Goal: Information Seeking & Learning: Learn about a topic

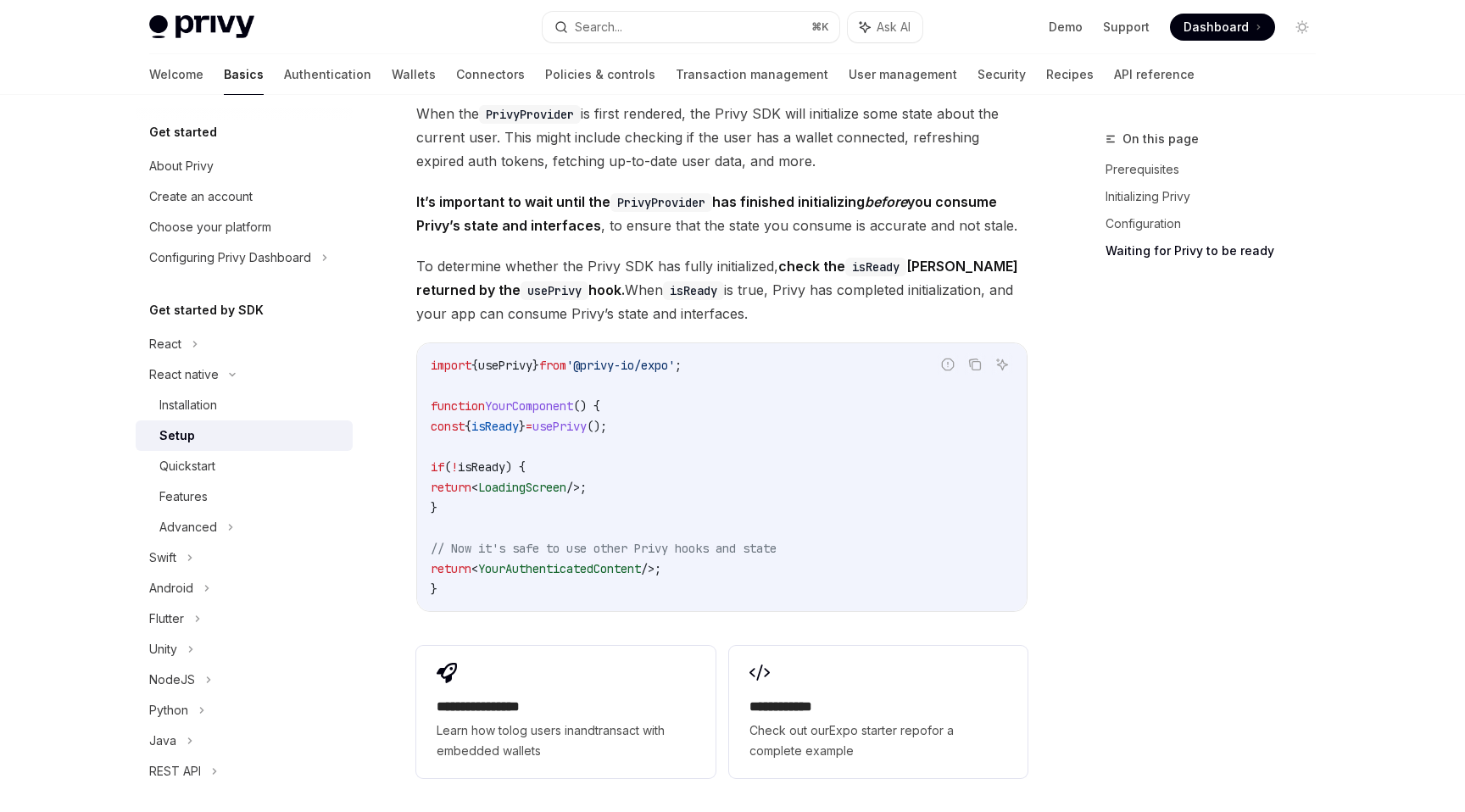
scroll to position [1280, 0]
click at [216, 402] on div "Installation" at bounding box center [188, 405] width 57 height 21
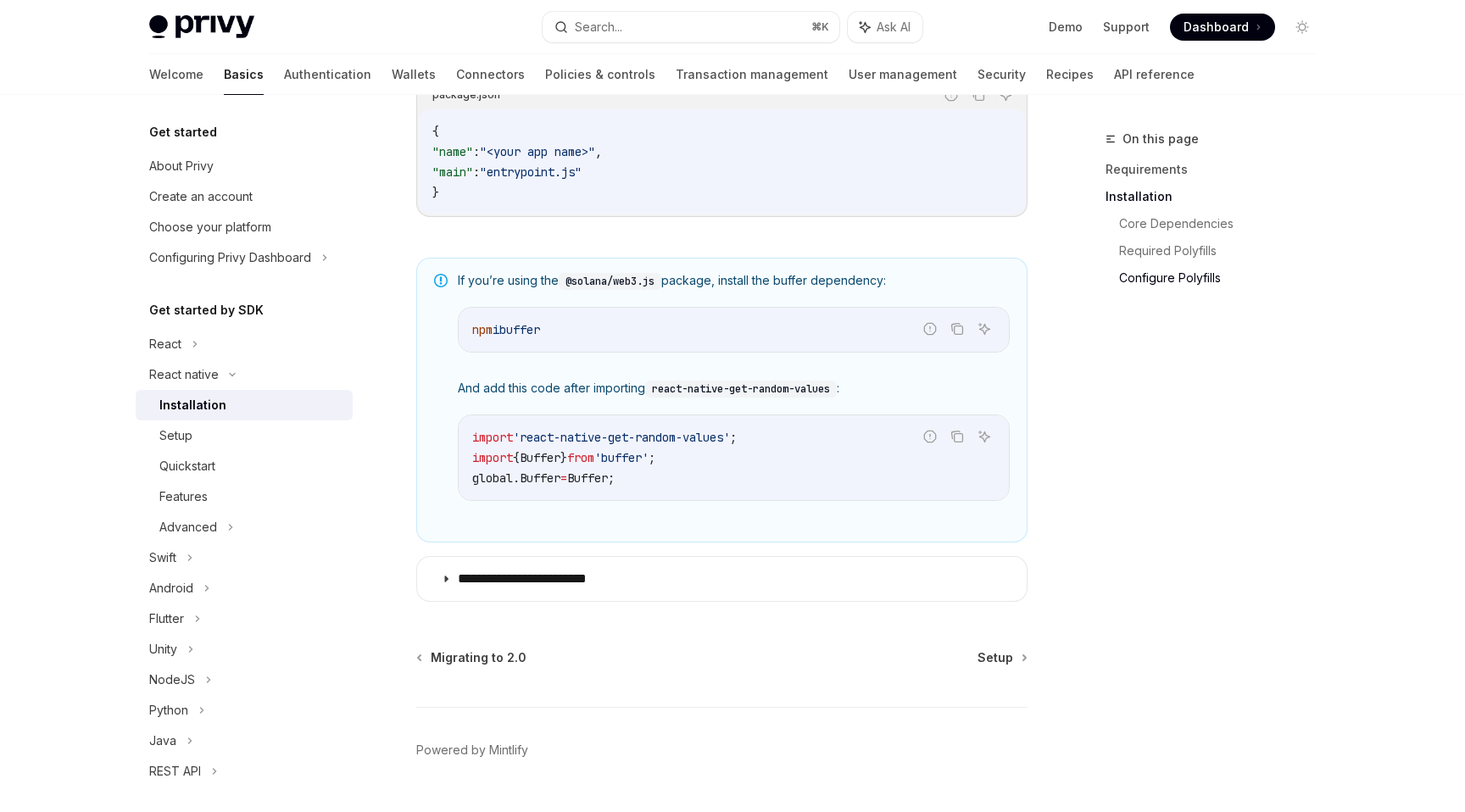
scroll to position [1187, 0]
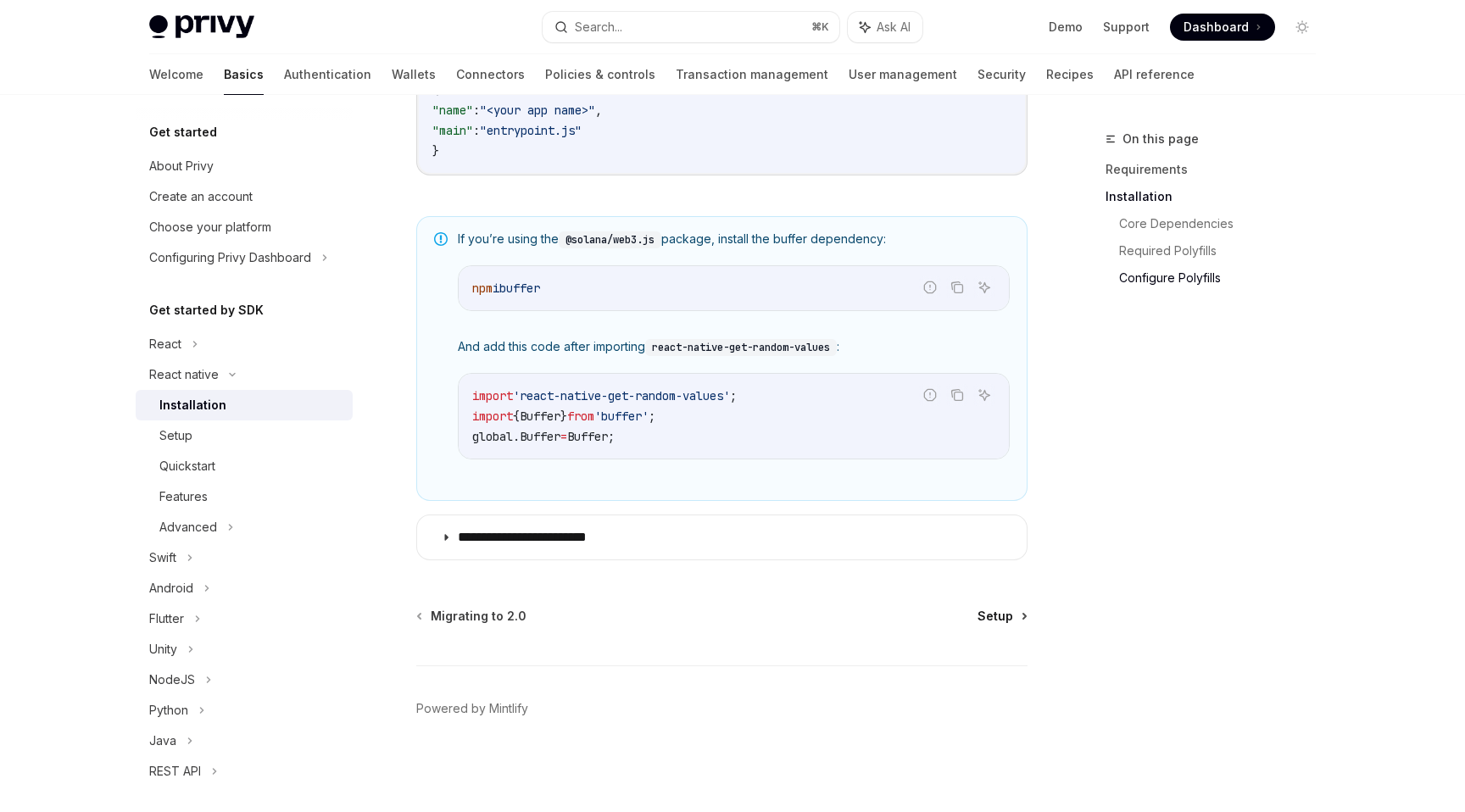
click at [1006, 609] on span "Setup" at bounding box center [995, 616] width 36 height 17
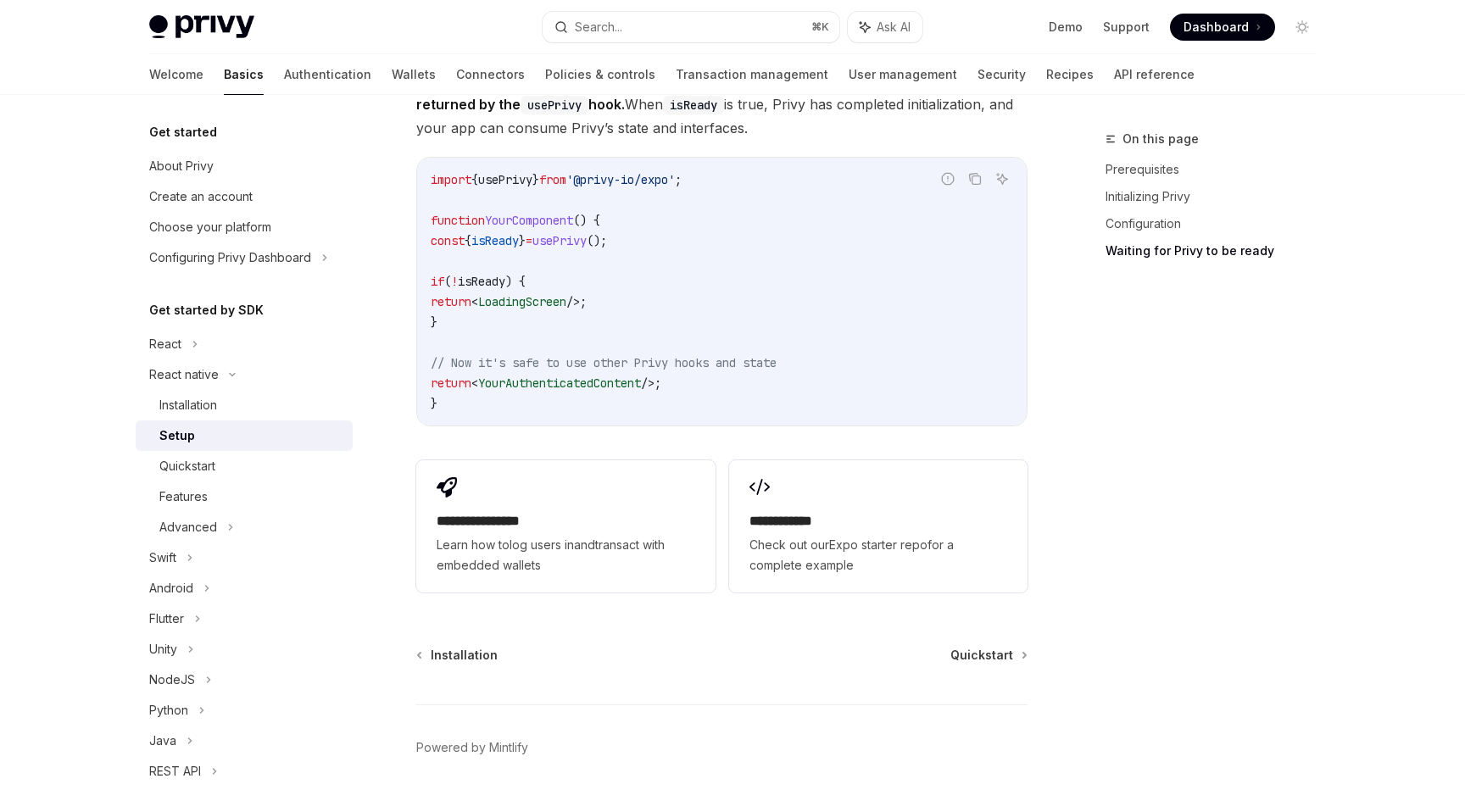
scroll to position [1470, 0]
click at [269, 468] on div "Quickstart" at bounding box center [251, 466] width 183 height 21
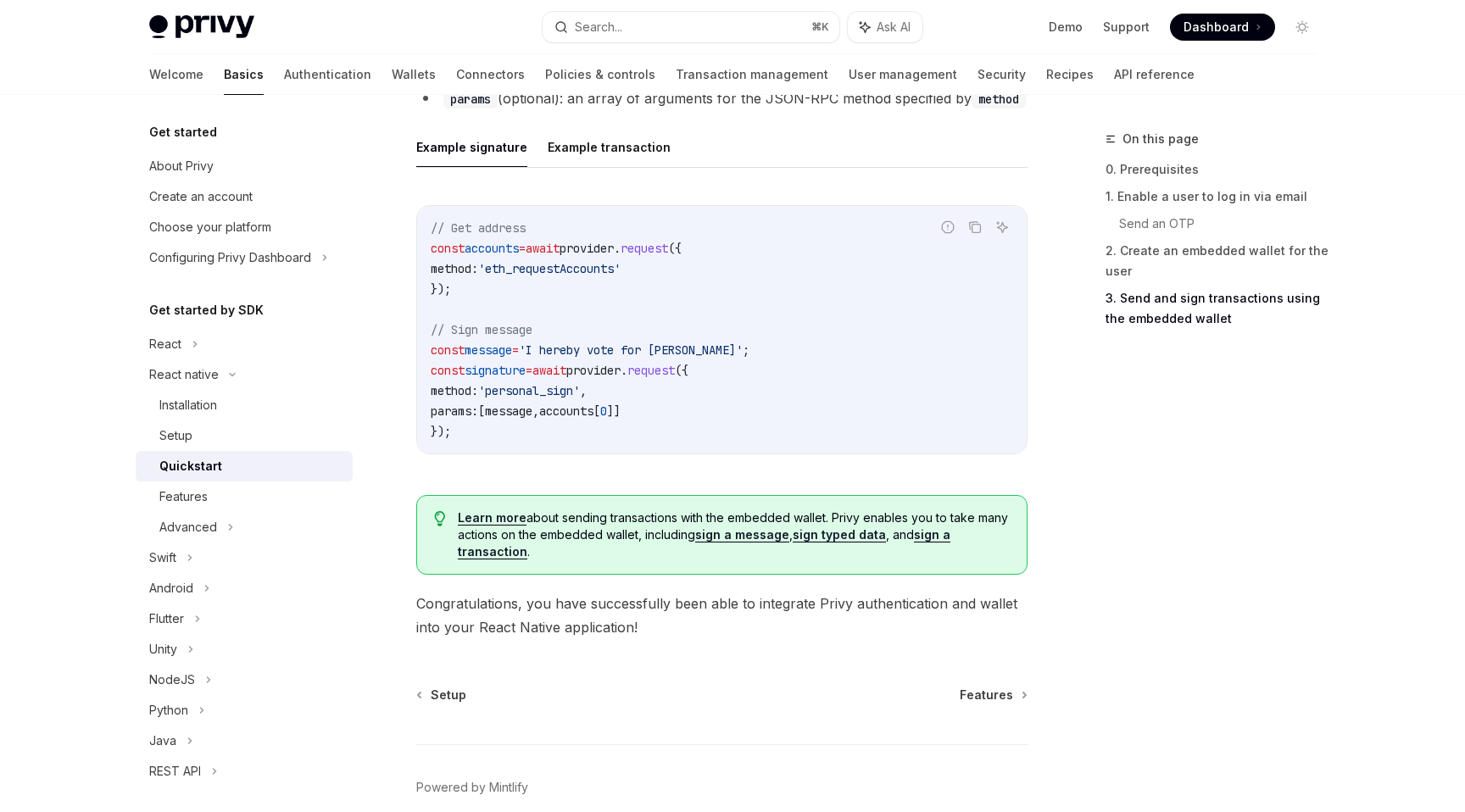
scroll to position [2506, 0]
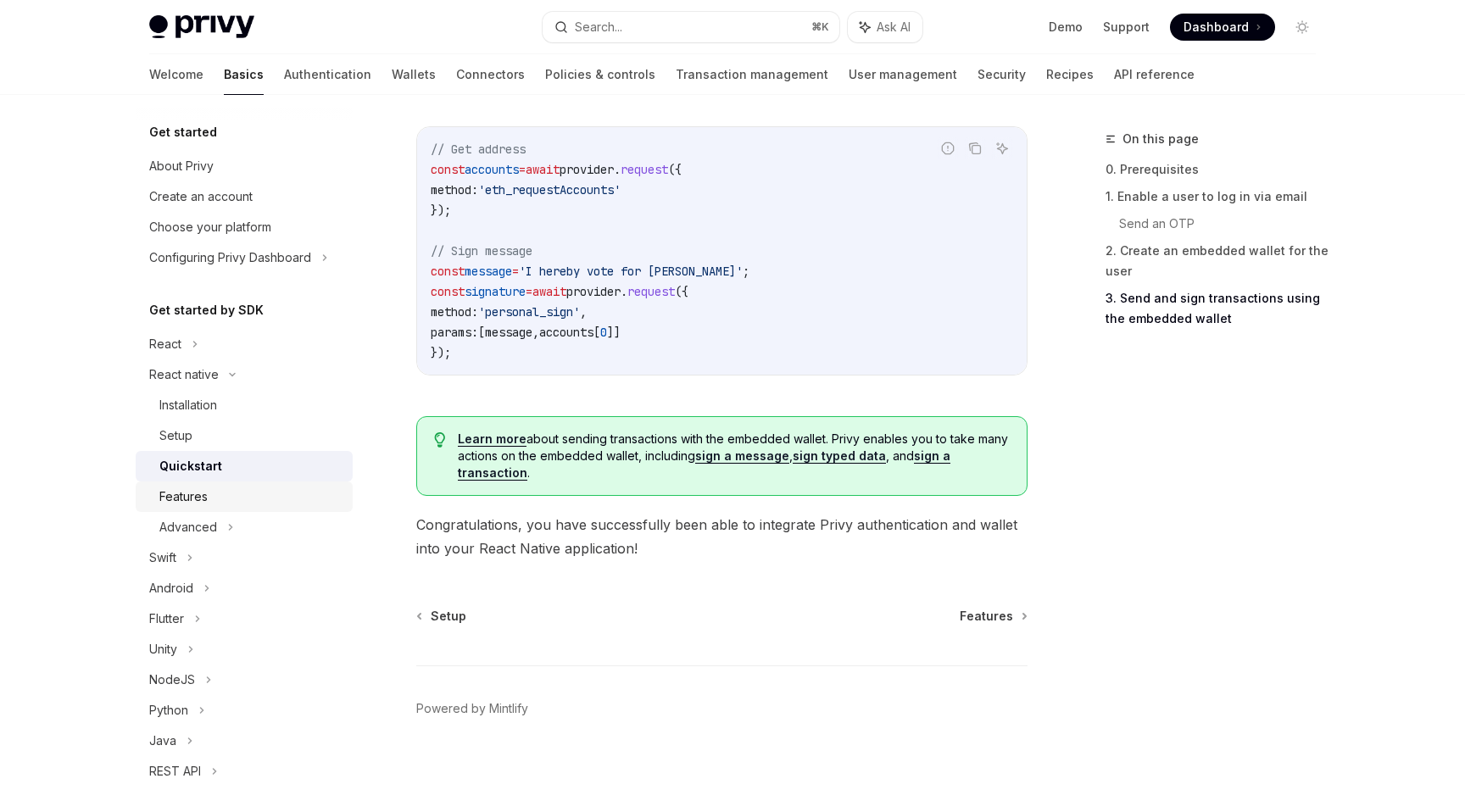
click at [219, 499] on div "Features" at bounding box center [251, 497] width 183 height 21
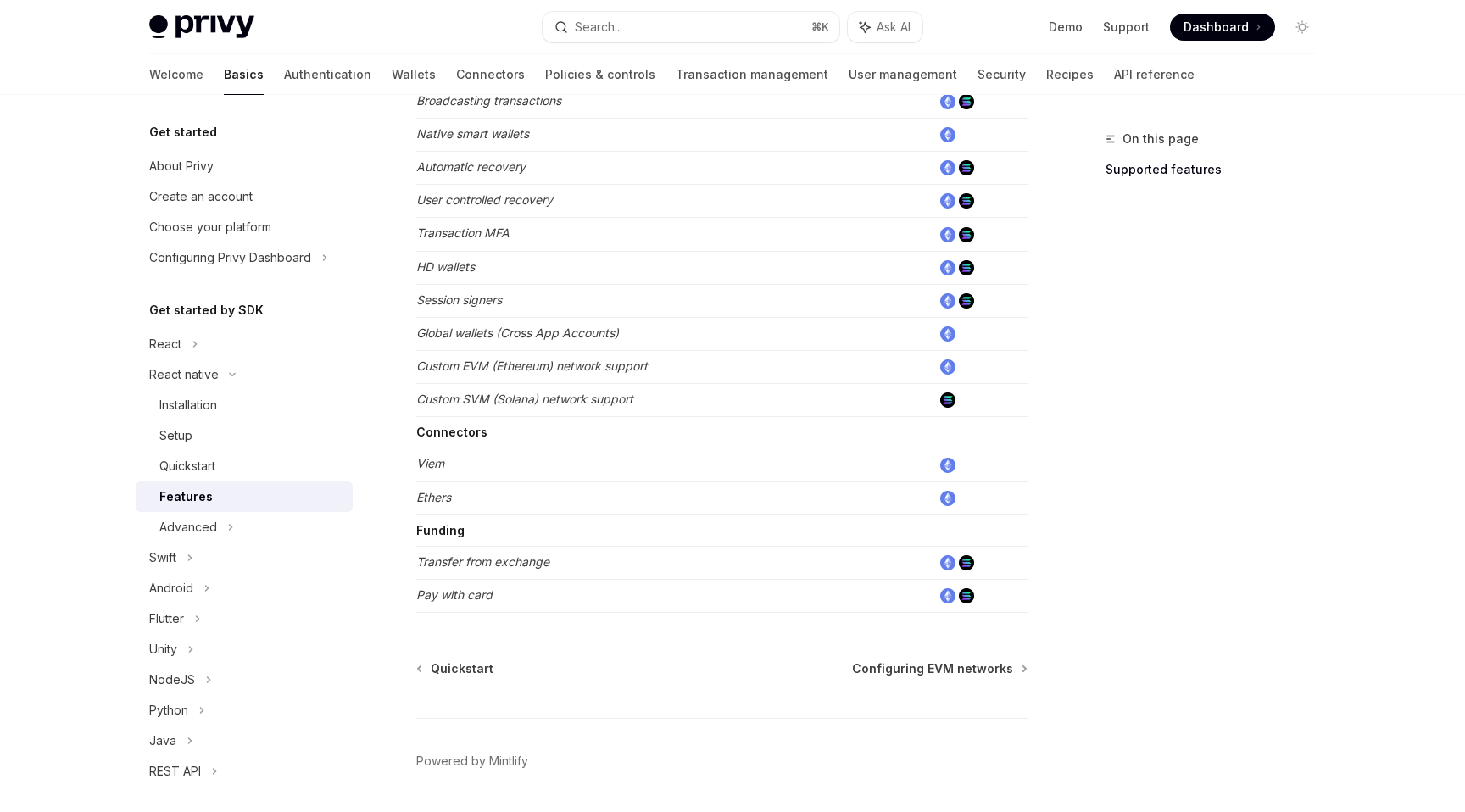
scroll to position [762, 0]
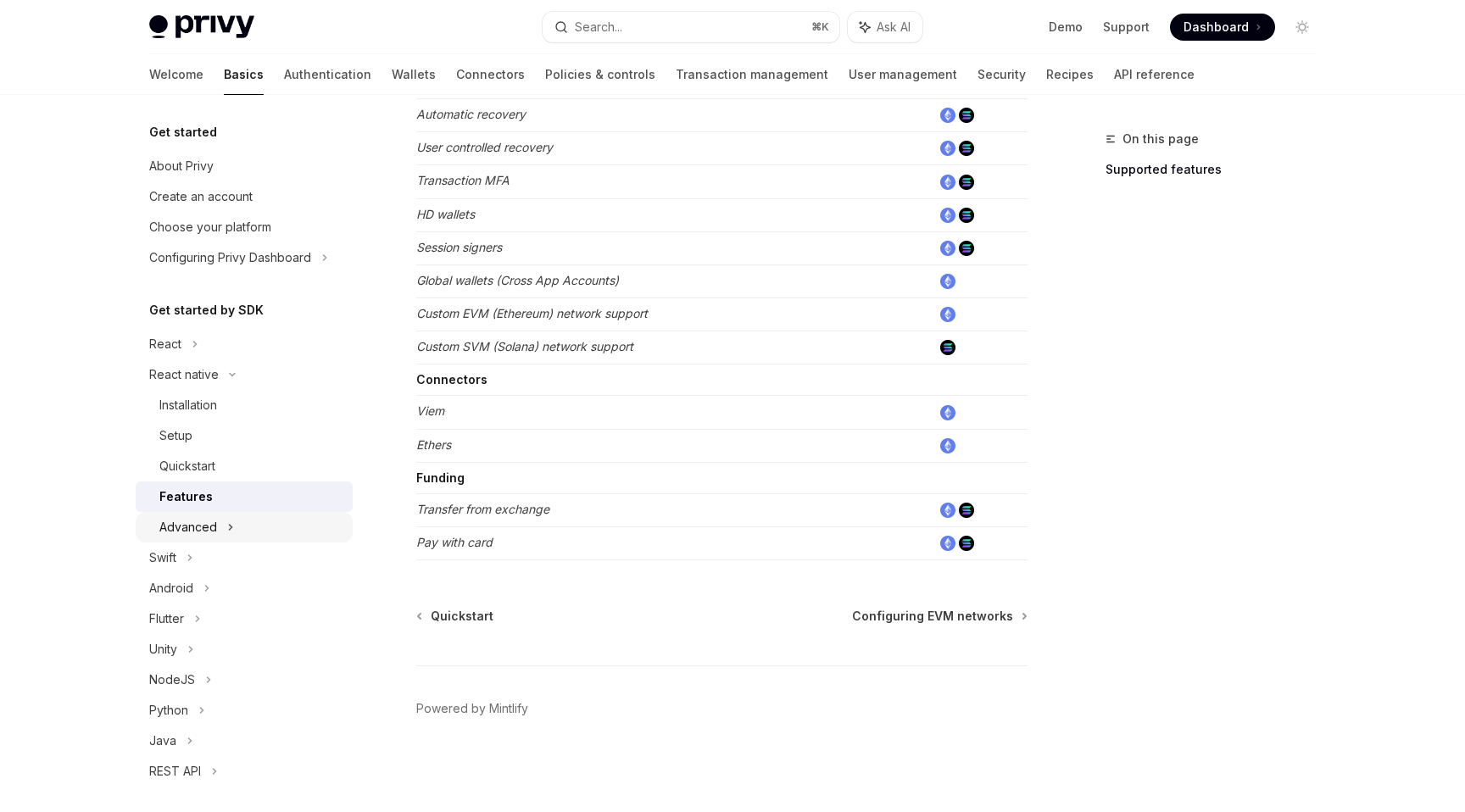
click at [224, 540] on div "Advanced" at bounding box center [244, 527] width 217 height 31
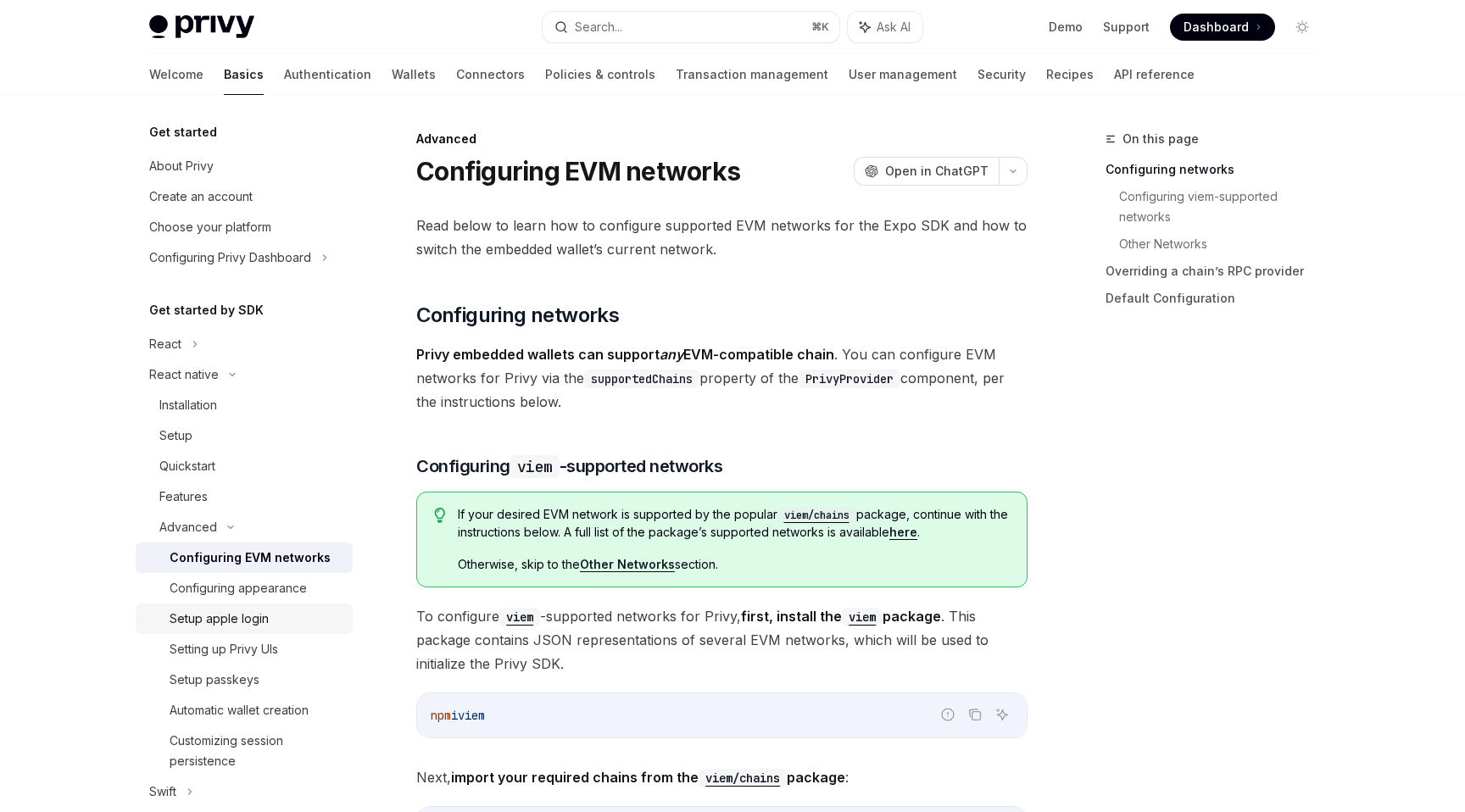
click at [283, 618] on div "Setup apple login" at bounding box center [256, 619] width 173 height 21
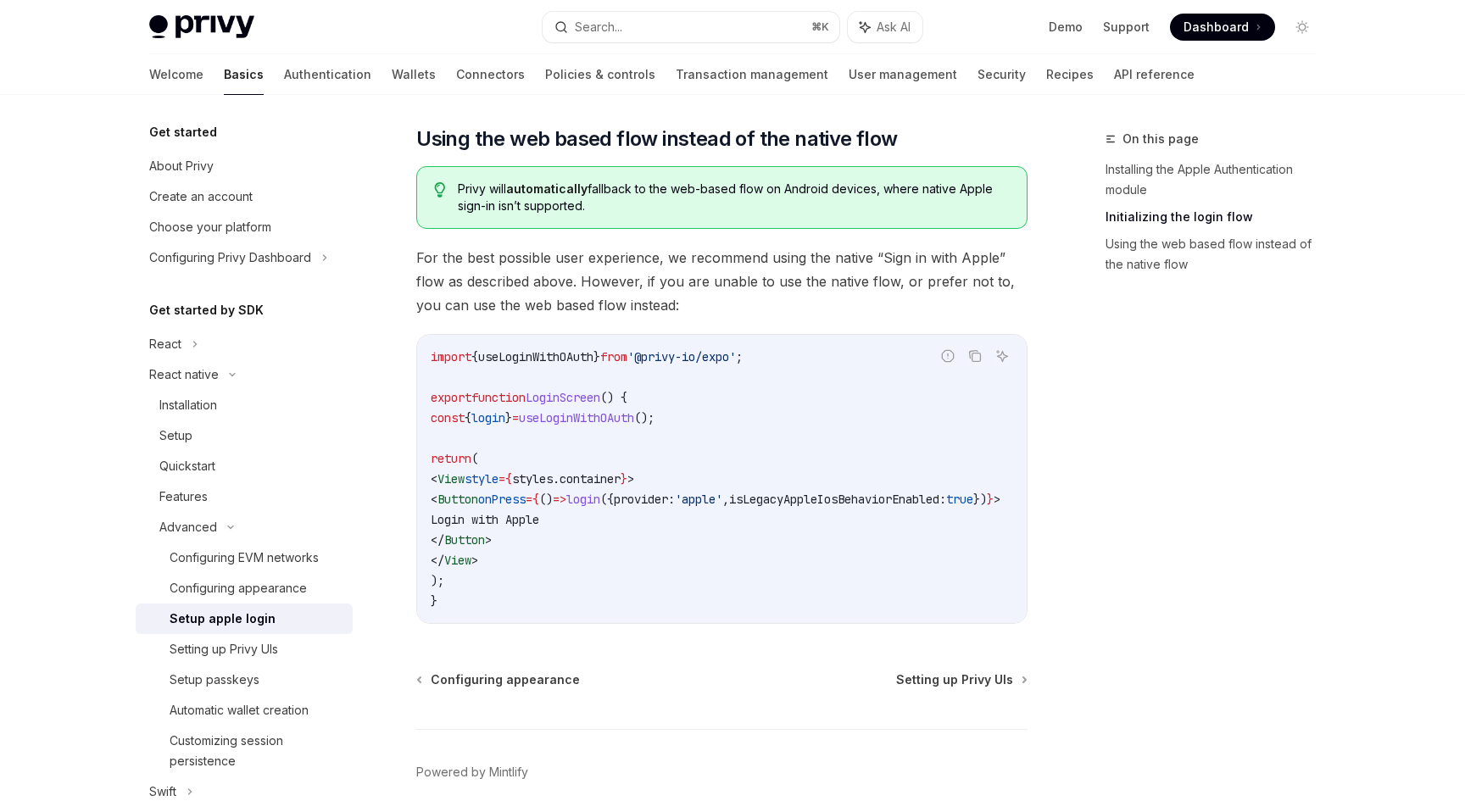
scroll to position [1245, 0]
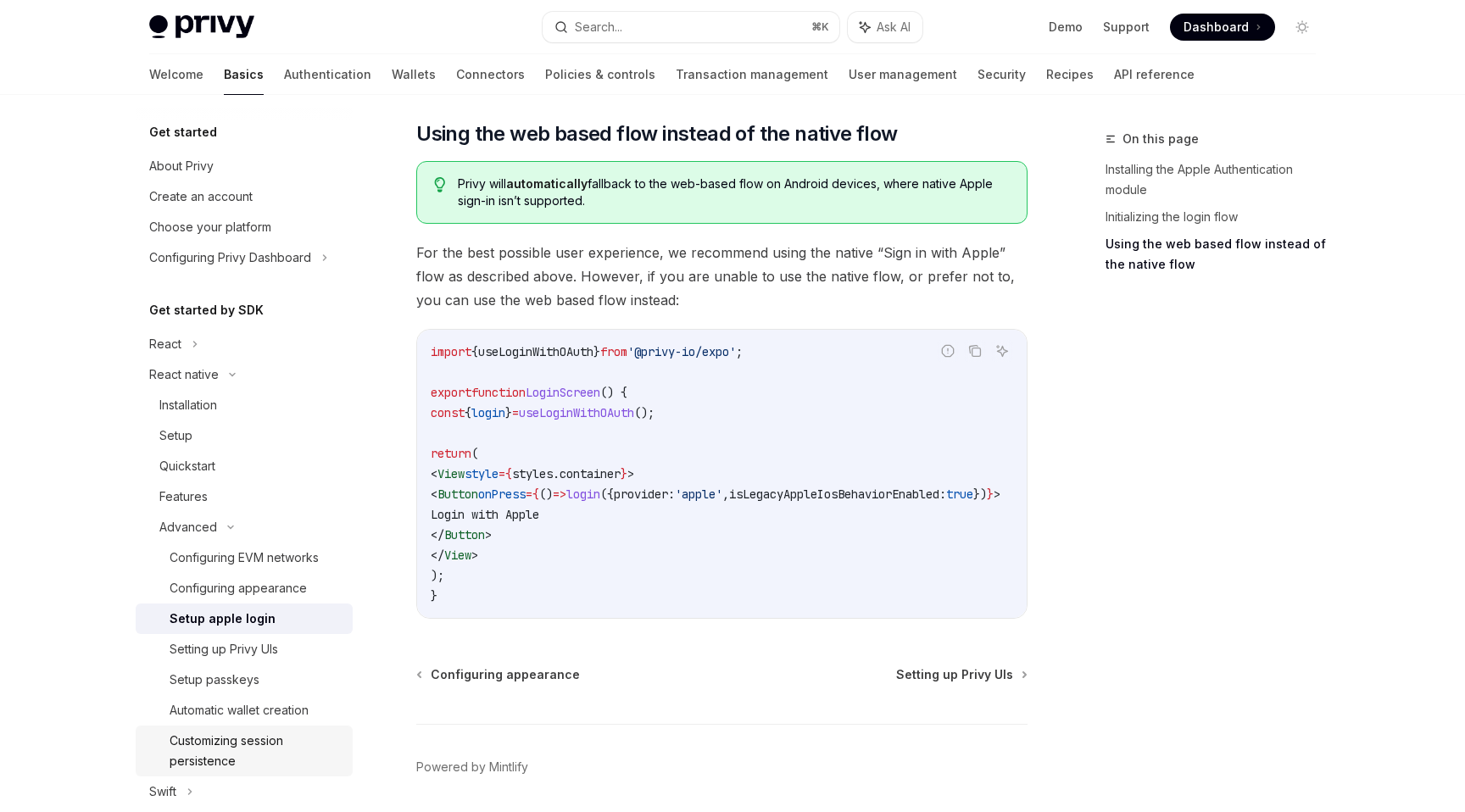
click at [255, 743] on div "Customizing session persistence" at bounding box center [256, 751] width 173 height 40
type textarea "*"
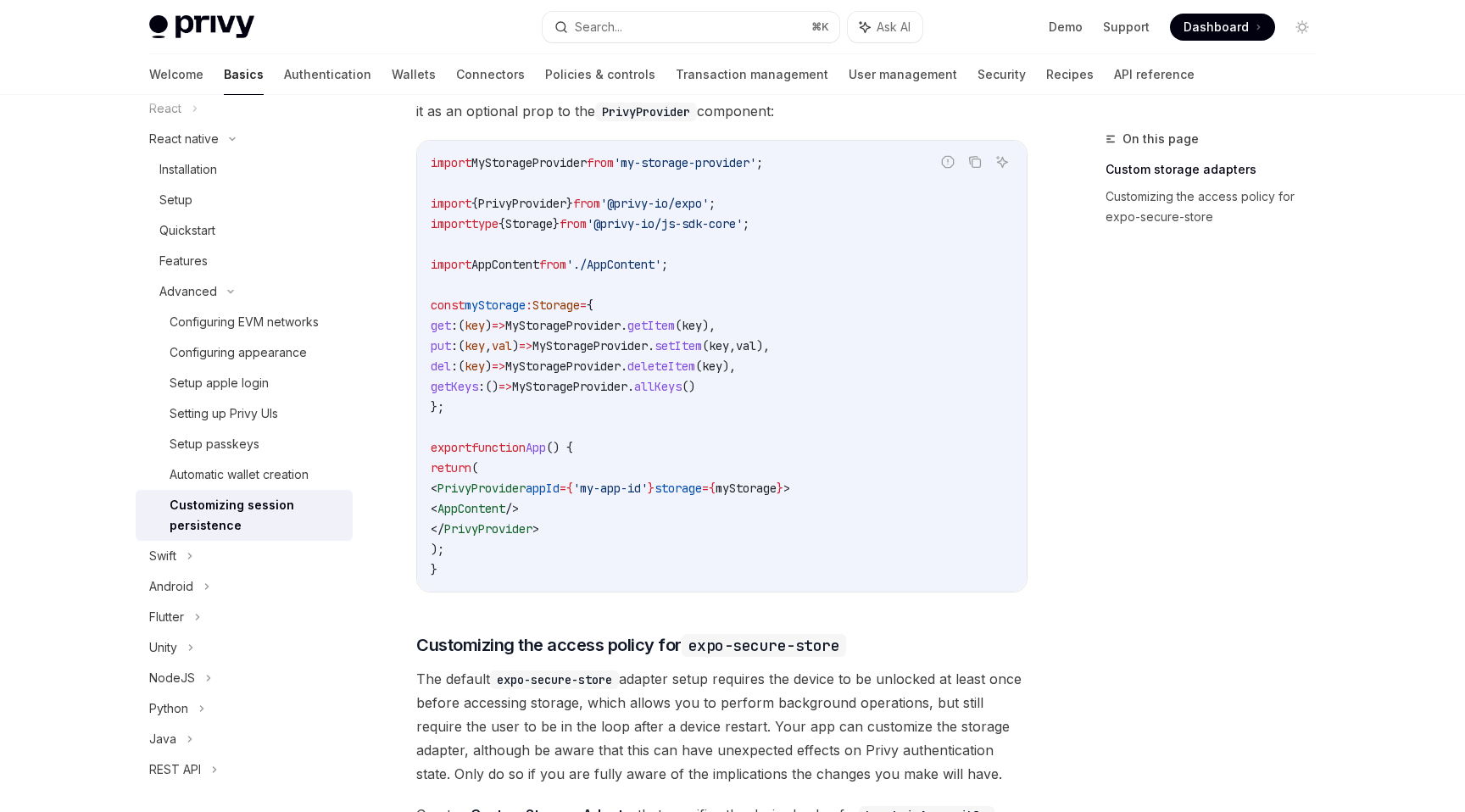
scroll to position [262, 0]
